Goal: Find specific page/section: Find specific page/section

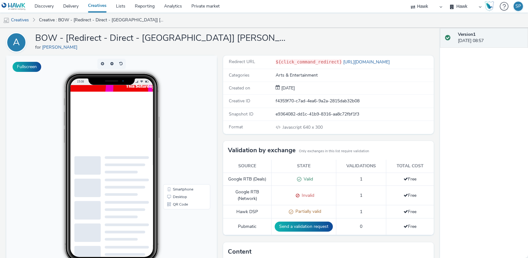
scroll to position [20, 0]
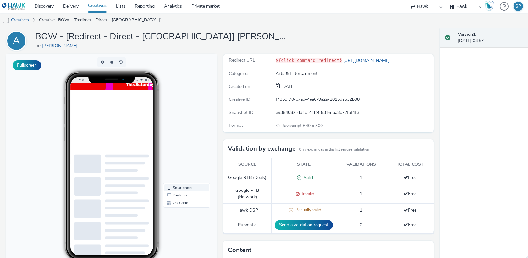
click at [179, 188] on link "Smartphone" at bounding box center [186, 188] width 45 height 8
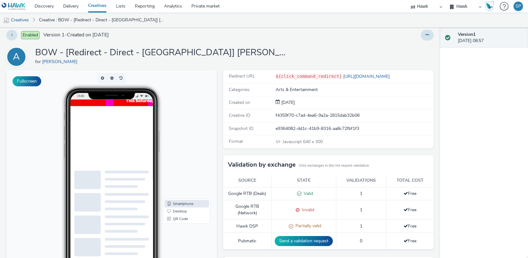
scroll to position [0, 0]
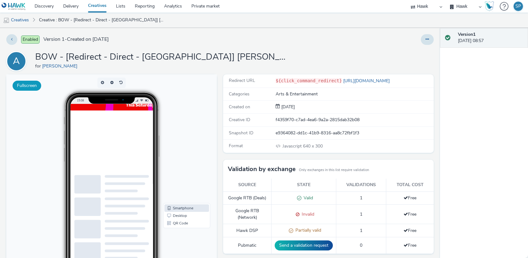
click at [33, 87] on button "Fullscreen" at bounding box center [27, 86] width 29 height 10
click at [139, 107] on body at bounding box center [170, 107] width 201 height 6
click at [137, 110] on div at bounding box center [170, 95] width 201 height 38
click at [133, 109] on body at bounding box center [170, 107] width 201 height 6
click at [125, 112] on div at bounding box center [170, 95] width 201 height 38
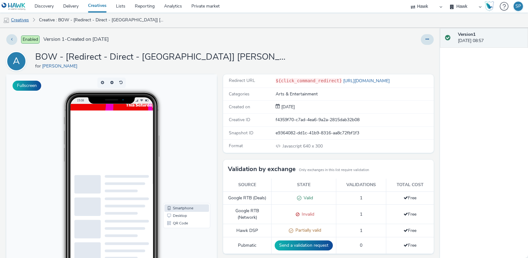
click at [22, 21] on link "Creatives" at bounding box center [16, 20] width 32 height 15
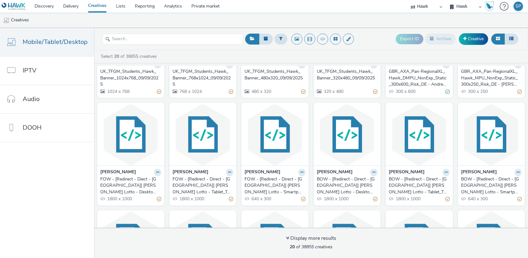
scroll to position [75, 0]
click at [275, 179] on div "FOW - [Redirect - Direct - [GEOGRAPHIC_DATA]] [PERSON_NAME] Lotto - Smartphone_…" at bounding box center [273, 185] width 58 height 19
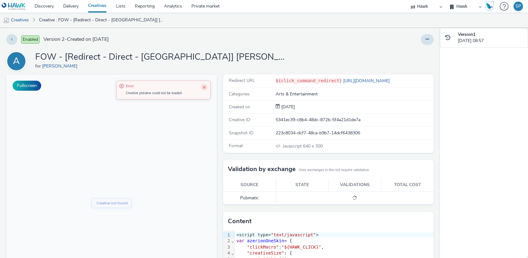
click at [204, 87] on button "Close" at bounding box center [204, 87] width 7 height 7
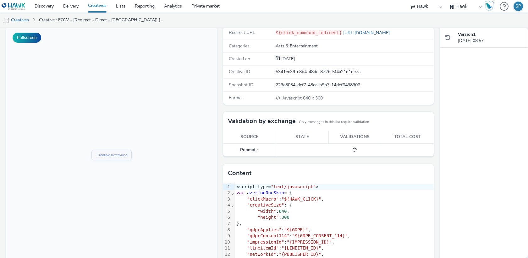
scroll to position [11, 0]
